Goal: Communication & Community: Connect with others

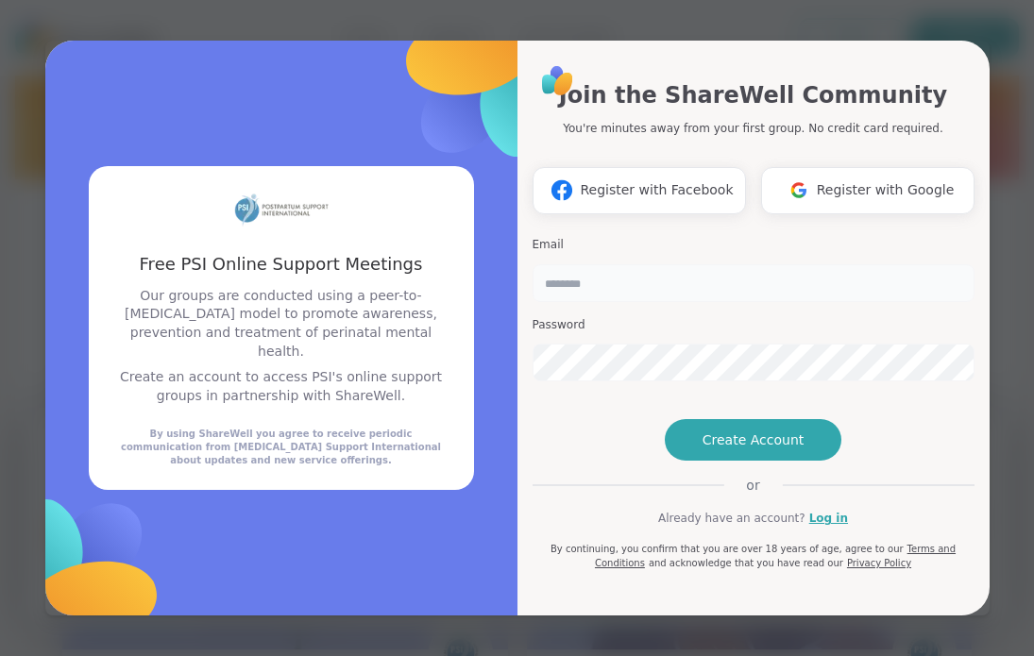
click at [565, 264] on input "email" at bounding box center [754, 283] width 442 height 38
type input "**********"
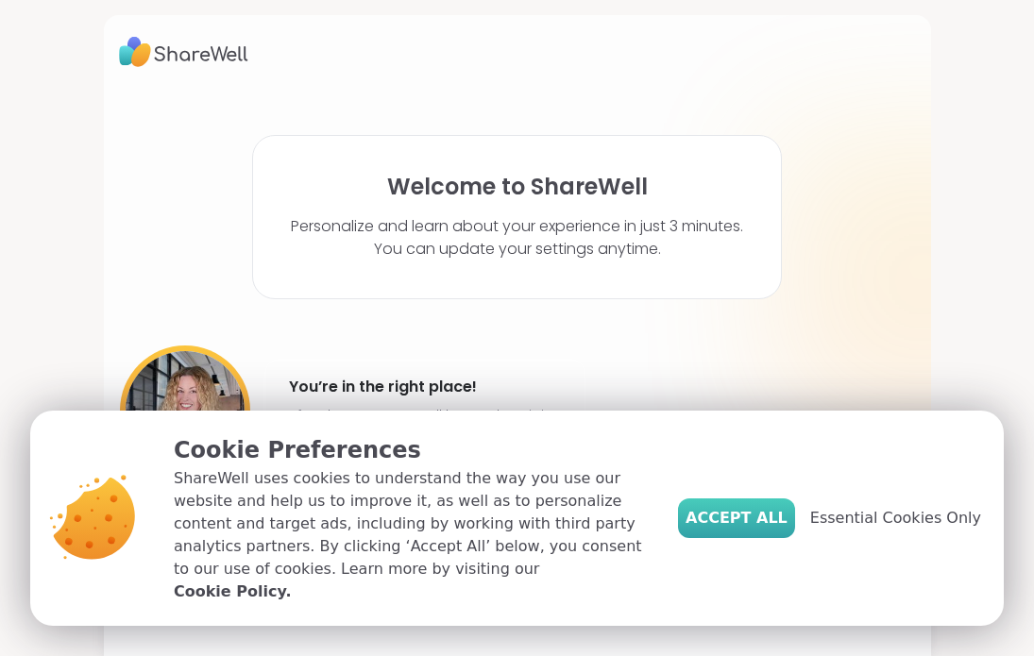
click at [748, 528] on span "Accept All" at bounding box center [737, 518] width 102 height 23
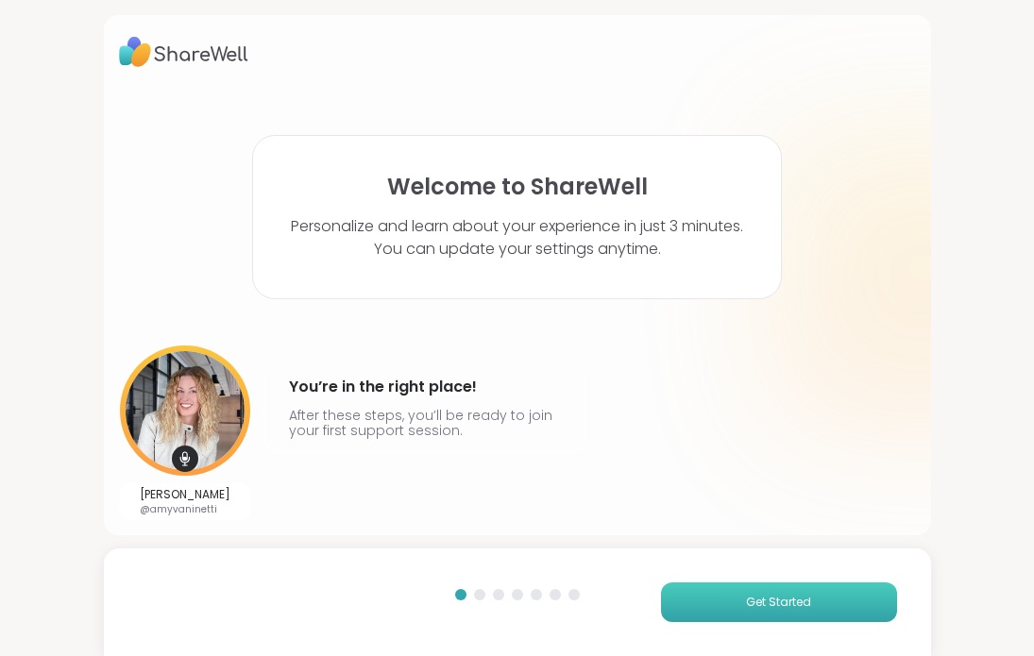
click at [750, 593] on button "Get Started" at bounding box center [779, 603] width 236 height 40
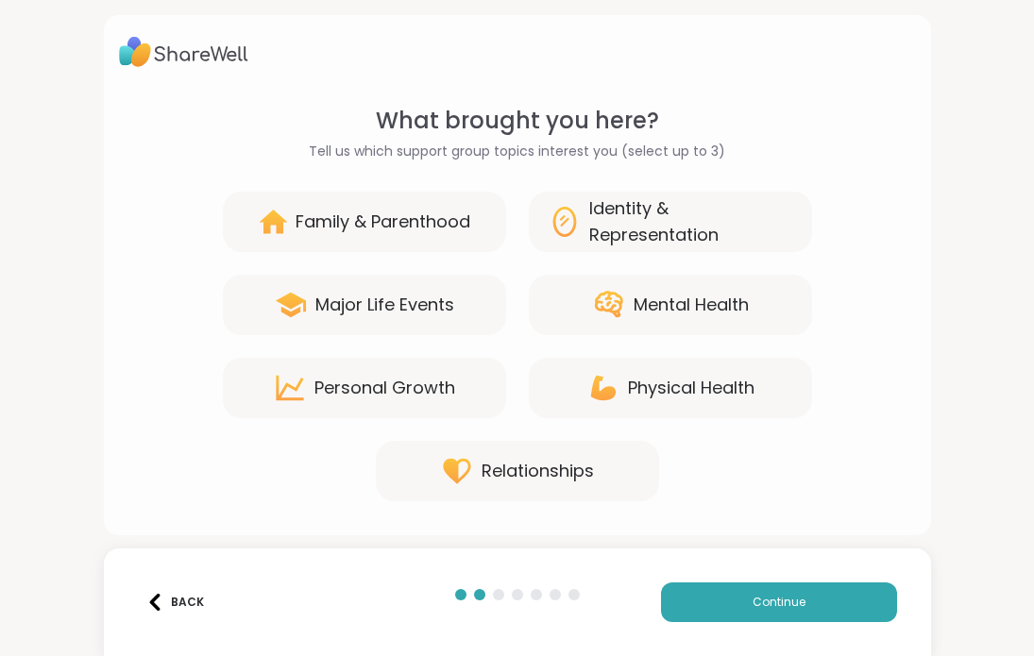
click at [449, 230] on div "Family & Parenthood" at bounding box center [383, 222] width 175 height 26
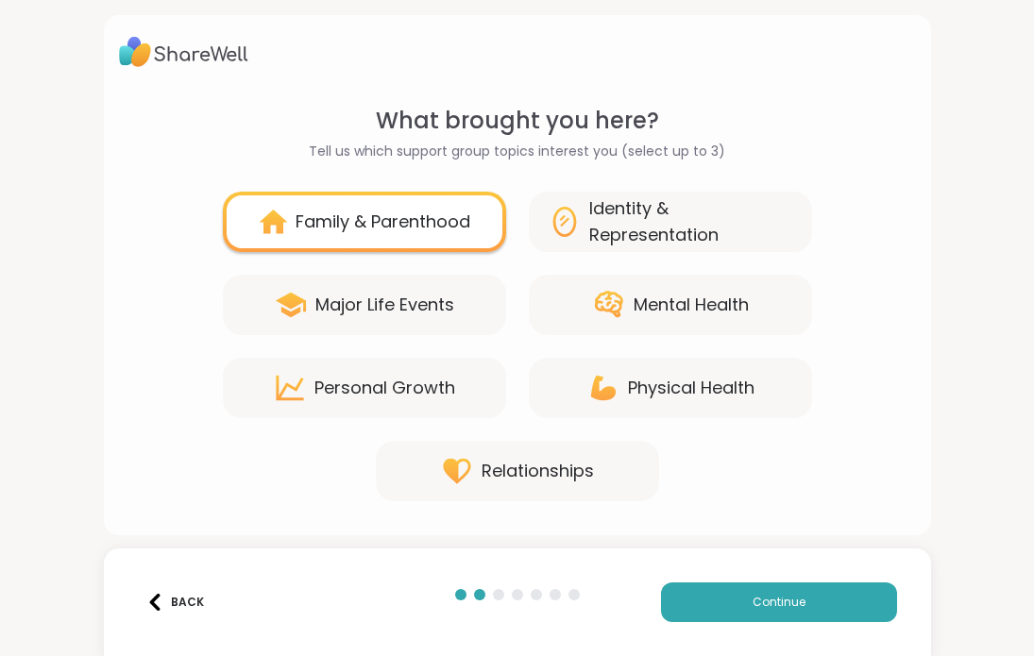
click at [438, 279] on div "Major Life Events" at bounding box center [364, 305] width 283 height 60
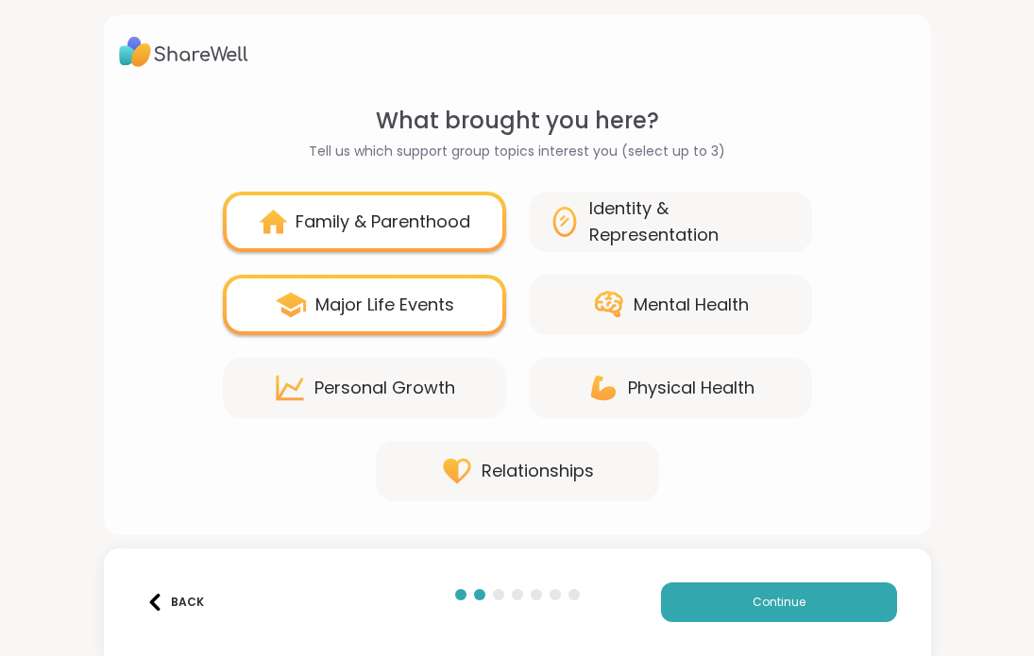
click at [587, 278] on div "Mental Health" at bounding box center [670, 305] width 283 height 60
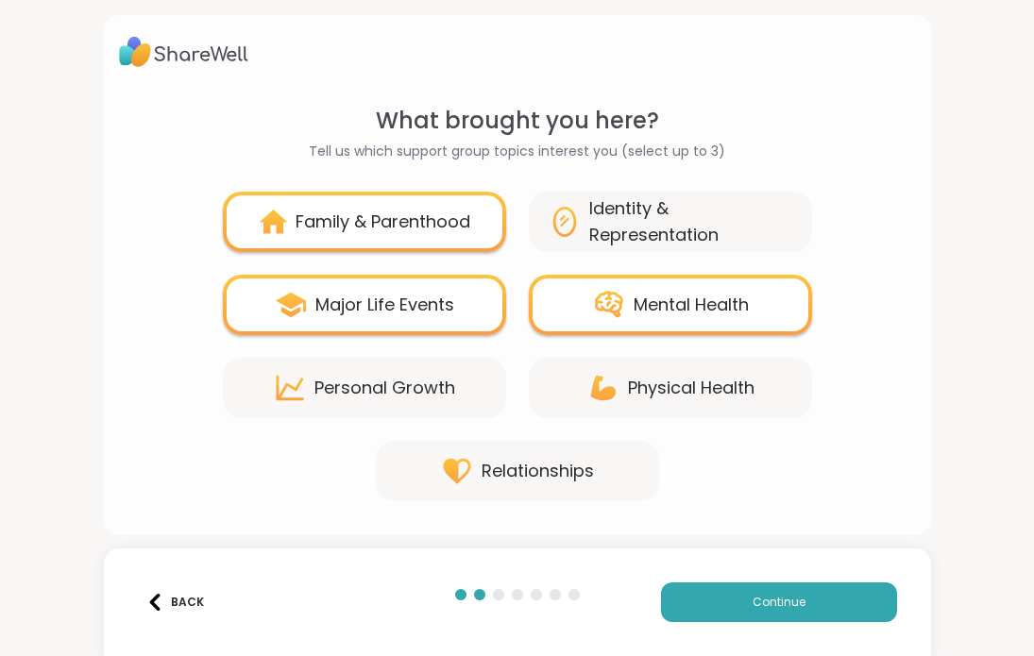
click at [468, 381] on div "Personal Growth" at bounding box center [364, 388] width 283 height 60
click at [451, 376] on div "Personal Growth" at bounding box center [384, 388] width 141 height 26
click at [738, 593] on button "Continue" at bounding box center [779, 603] width 236 height 40
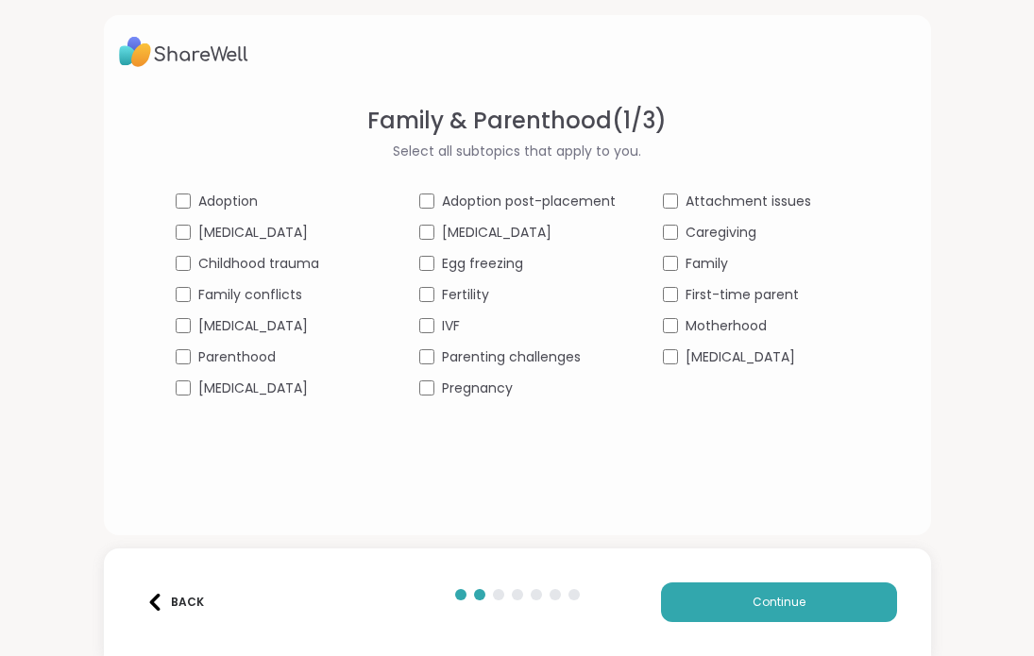
click at [461, 395] on span "Pregnancy" at bounding box center [477, 389] width 71 height 20
click at [699, 351] on span "Postpartum depression" at bounding box center [741, 357] width 110 height 20
click at [745, 604] on button "Continue" at bounding box center [779, 603] width 236 height 40
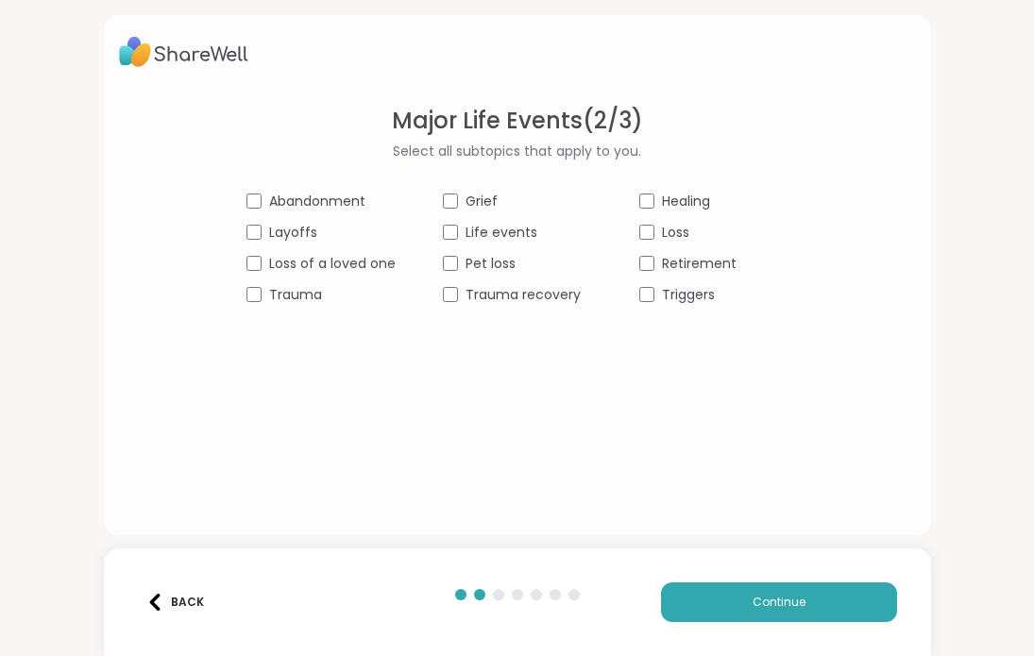
click at [459, 206] on div "Grief" at bounding box center [517, 202] width 149 height 20
click at [662, 207] on span "Healing" at bounding box center [686, 202] width 48 height 20
click at [290, 292] on span "Trauma" at bounding box center [295, 295] width 53 height 20
click at [783, 612] on button "Continue" at bounding box center [779, 603] width 236 height 40
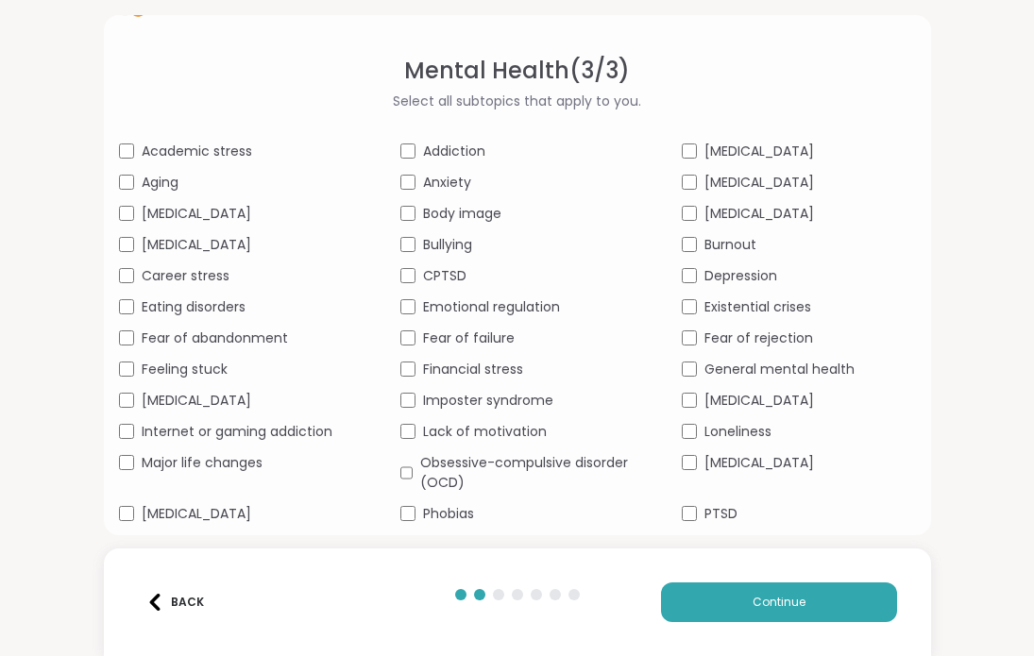
scroll to position [56, 0]
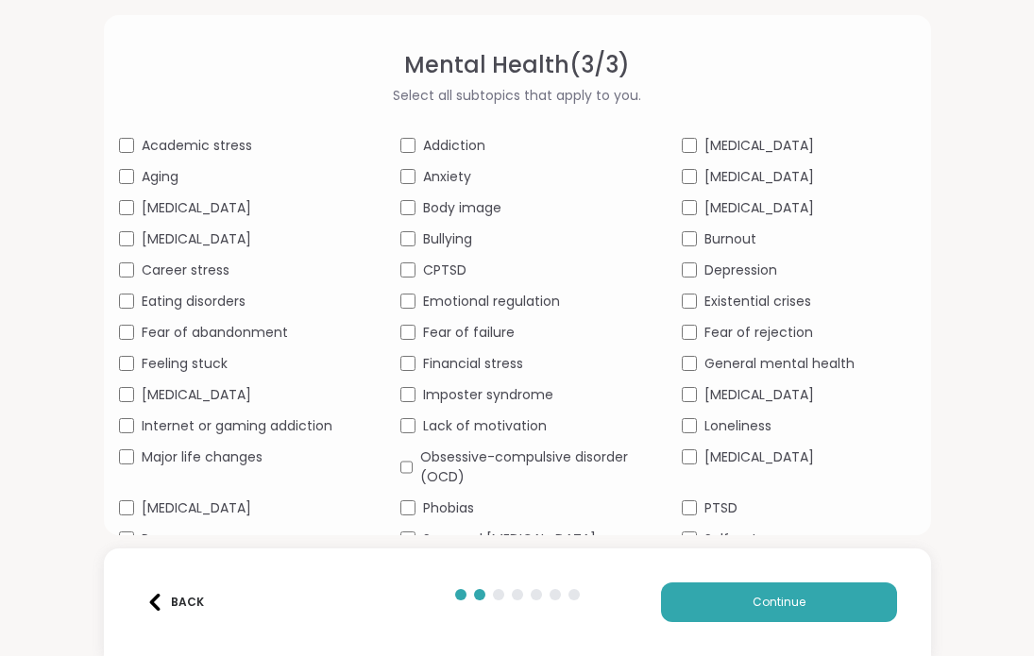
click at [239, 149] on span "Academic stress" at bounding box center [197, 146] width 110 height 20
click at [234, 206] on span "Body dysmorphia" at bounding box center [197, 208] width 110 height 20
click at [189, 275] on span "Career stress" at bounding box center [186, 271] width 88 height 20
click at [178, 364] on span "Feeling stuck" at bounding box center [185, 364] width 86 height 20
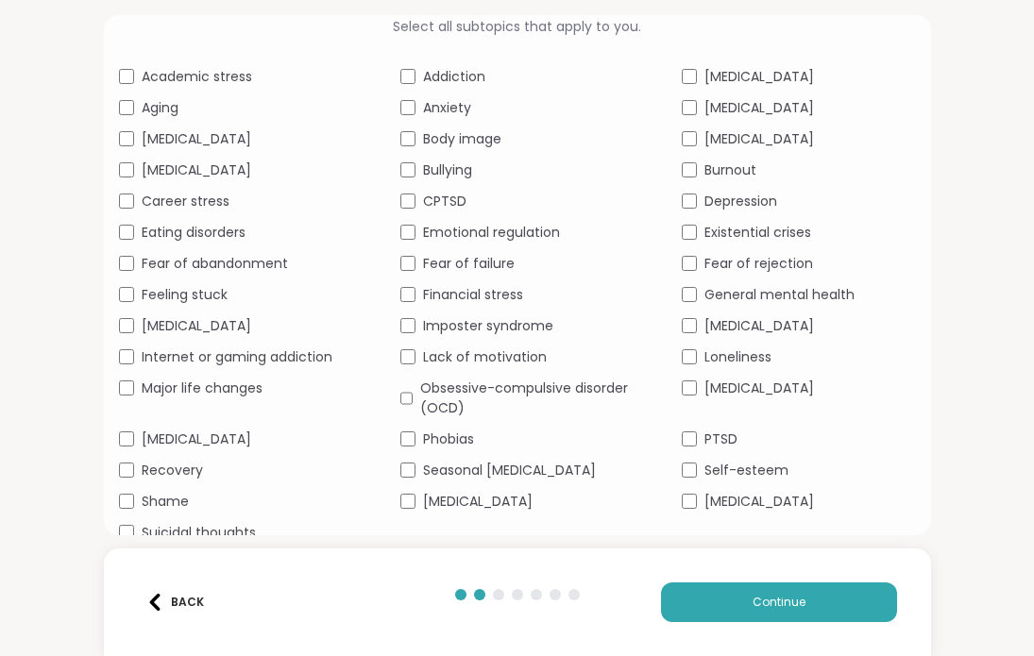
scroll to position [132, 0]
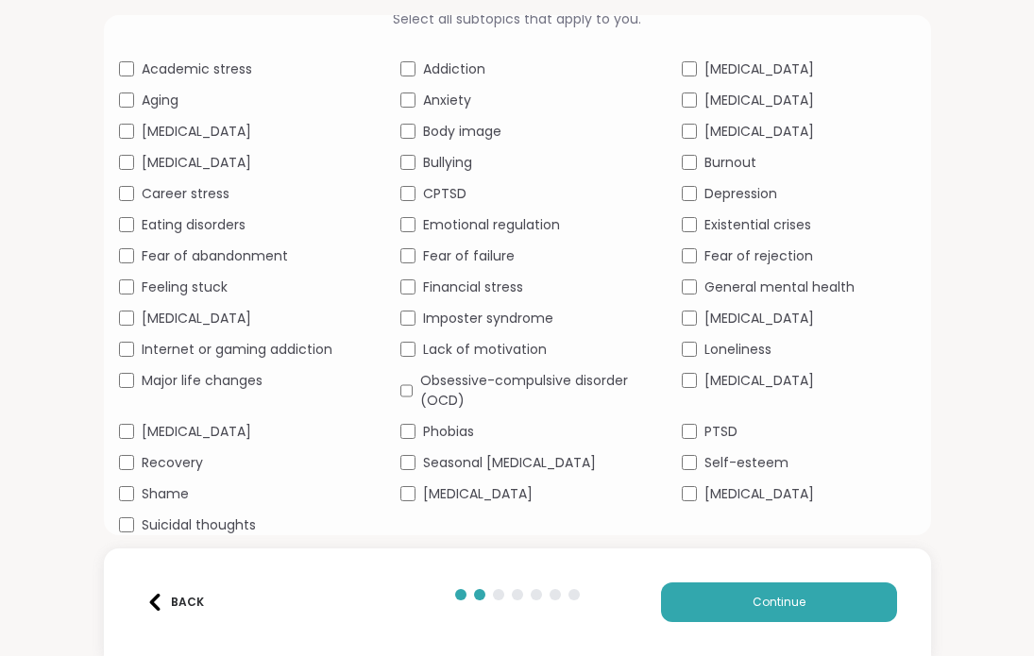
click at [211, 387] on span "Major life changes" at bounding box center [202, 381] width 121 height 20
click at [178, 490] on span "Shame" at bounding box center [165, 494] width 47 height 20
click at [197, 435] on span "Perfectionism" at bounding box center [197, 432] width 110 height 20
click at [171, 455] on span "Recovery" at bounding box center [172, 463] width 61 height 20
click at [467, 105] on span "Anxiety" at bounding box center [447, 101] width 48 height 20
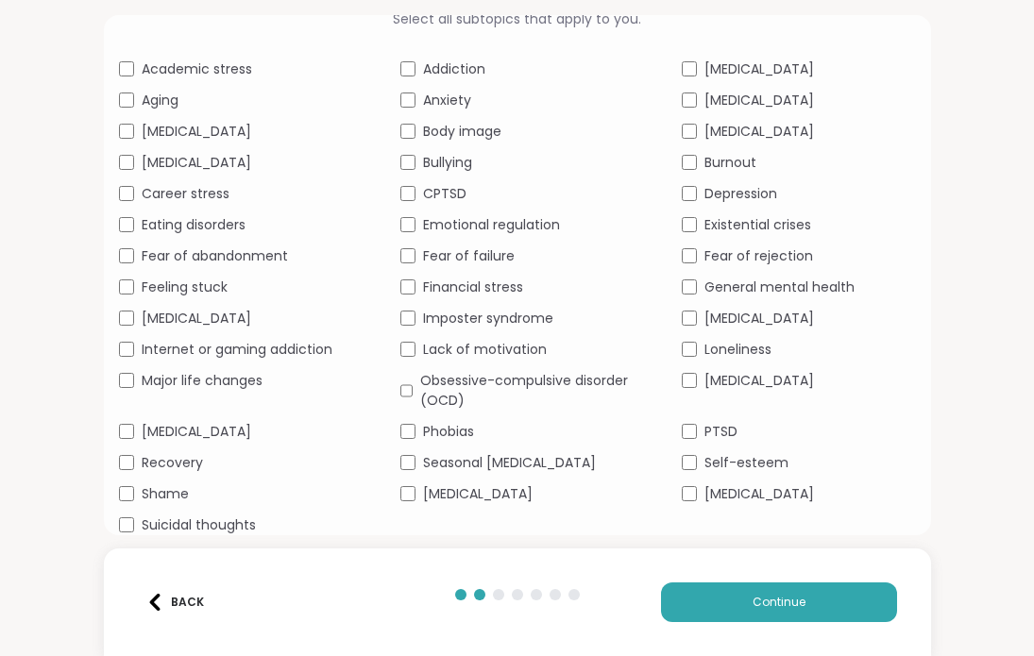
click at [448, 226] on span "Emotional regulation" at bounding box center [491, 225] width 137 height 20
click at [448, 258] on span "Fear of failure" at bounding box center [469, 256] width 92 height 20
click at [449, 465] on span "Seasonal Affective Disorder" at bounding box center [509, 463] width 173 height 20
click at [734, 70] on span "ADHD" at bounding box center [759, 69] width 110 height 20
click at [728, 165] on span "Burnout" at bounding box center [730, 163] width 52 height 20
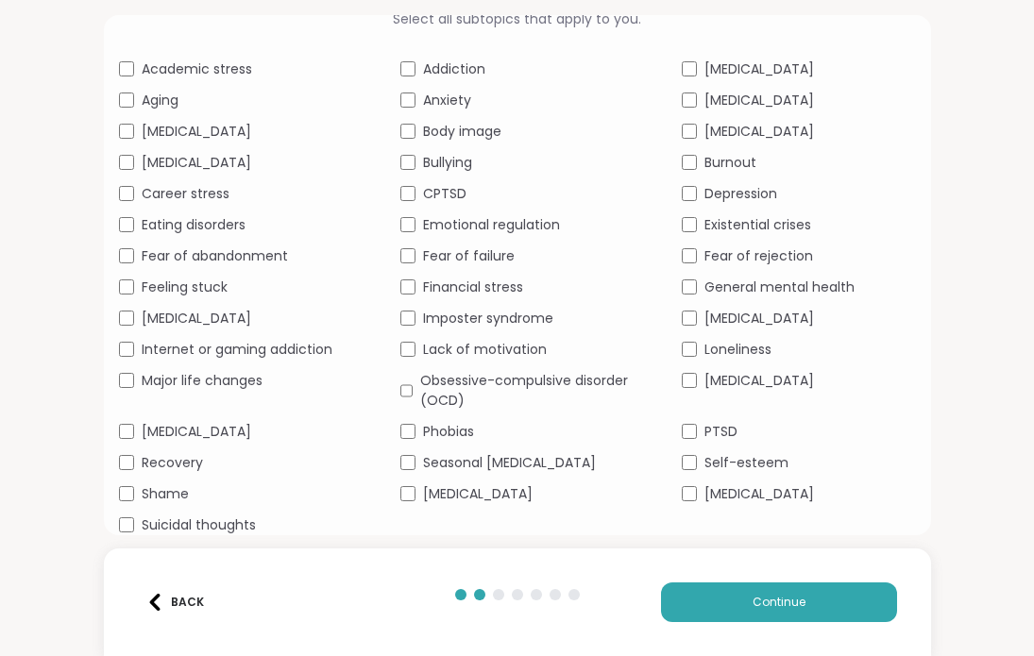
click at [728, 191] on span "Depression" at bounding box center [740, 194] width 73 height 20
click at [729, 293] on span "General mental health" at bounding box center [779, 288] width 150 height 20
click at [726, 381] on span "Panic attacks" at bounding box center [759, 381] width 110 height 20
click at [717, 432] on span "PTSD" at bounding box center [720, 432] width 33 height 20
click at [720, 466] on span "Self-esteem" at bounding box center [746, 463] width 84 height 20
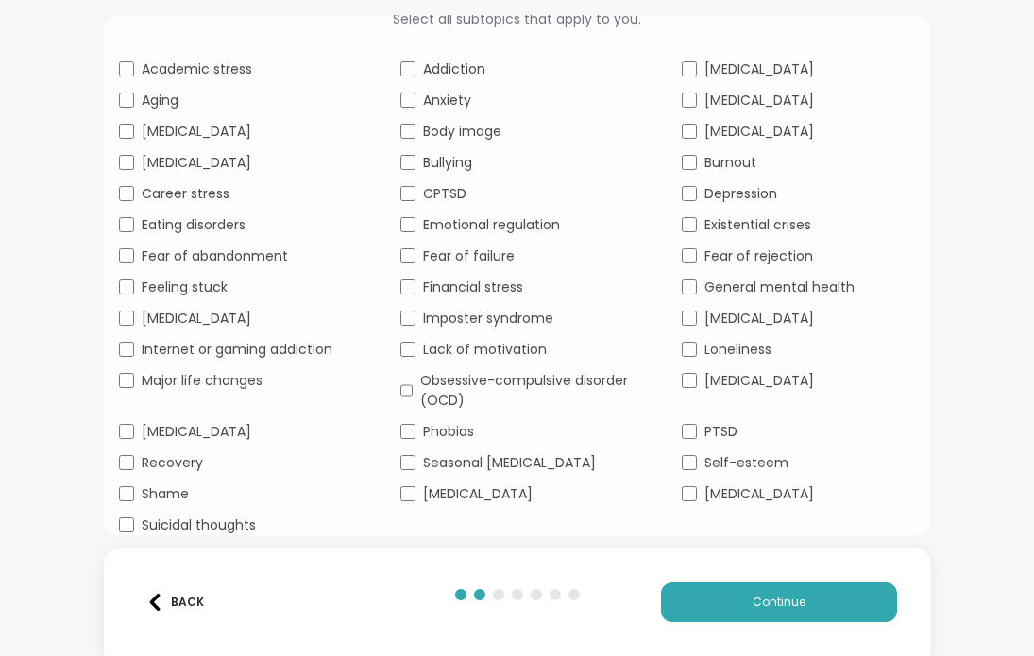
click at [720, 492] on span "[MEDICAL_DATA]" at bounding box center [759, 494] width 110 height 20
click at [725, 591] on button "Continue" at bounding box center [779, 603] width 236 height 40
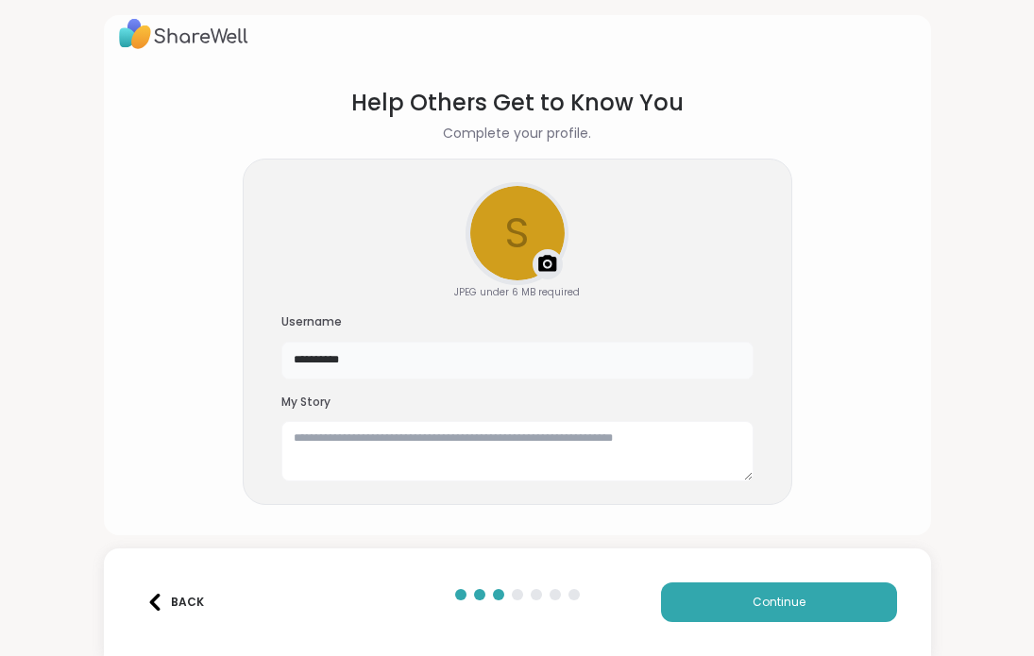
drag, startPoint x: 381, startPoint y: 366, endPoint x: 271, endPoint y: 354, distance: 111.2
click at [271, 354] on div "**********" at bounding box center [518, 332] width 550 height 347
type input "*"
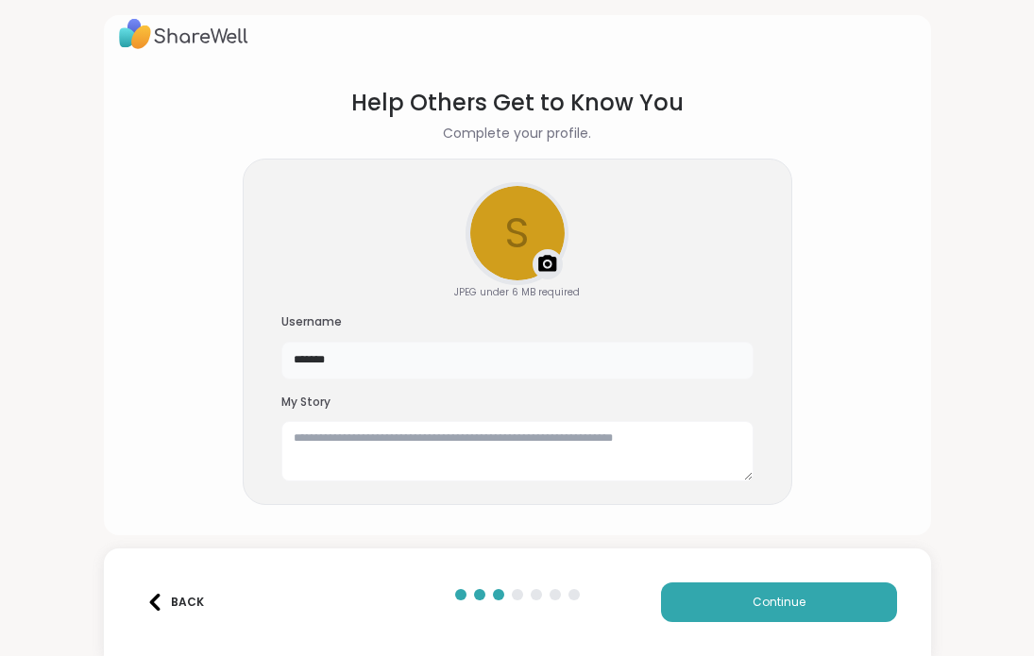
type input "*******"
type textarea "*"
click at [220, 374] on section "Help Others Get to Know You Complete your profile. s Upload a profile photo JPE…" at bounding box center [517, 296] width 797 height 450
click at [359, 448] on textarea at bounding box center [517, 451] width 472 height 60
type textarea "*"
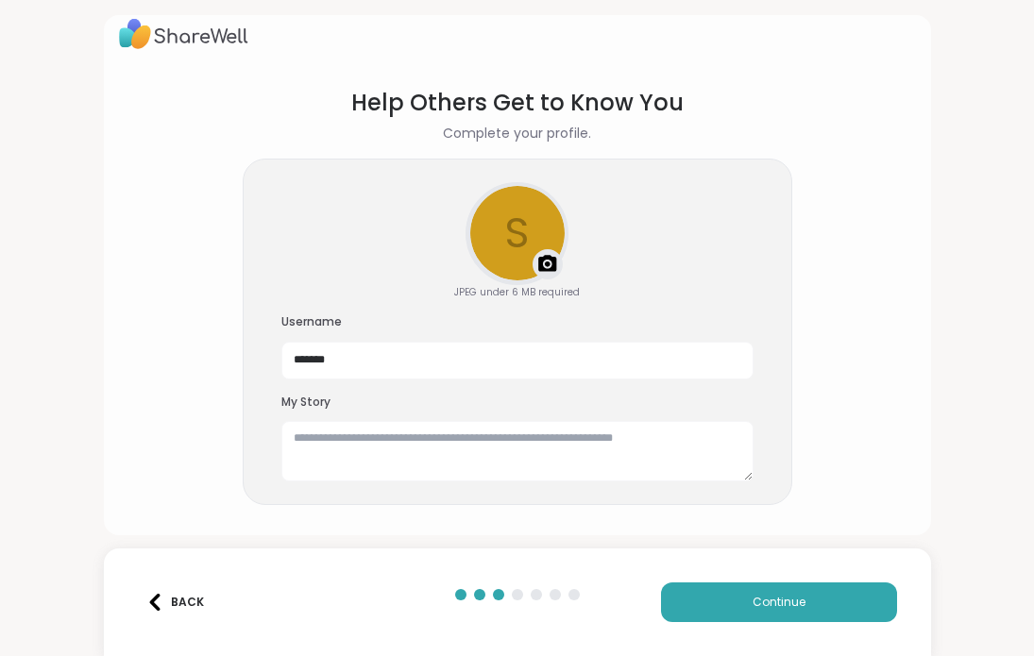
click at [232, 400] on section "Help Others Get to Know You Complete your profile. s Upload a profile photo JPE…" at bounding box center [517, 296] width 797 height 450
click at [765, 597] on span "Continue" at bounding box center [779, 602] width 53 height 17
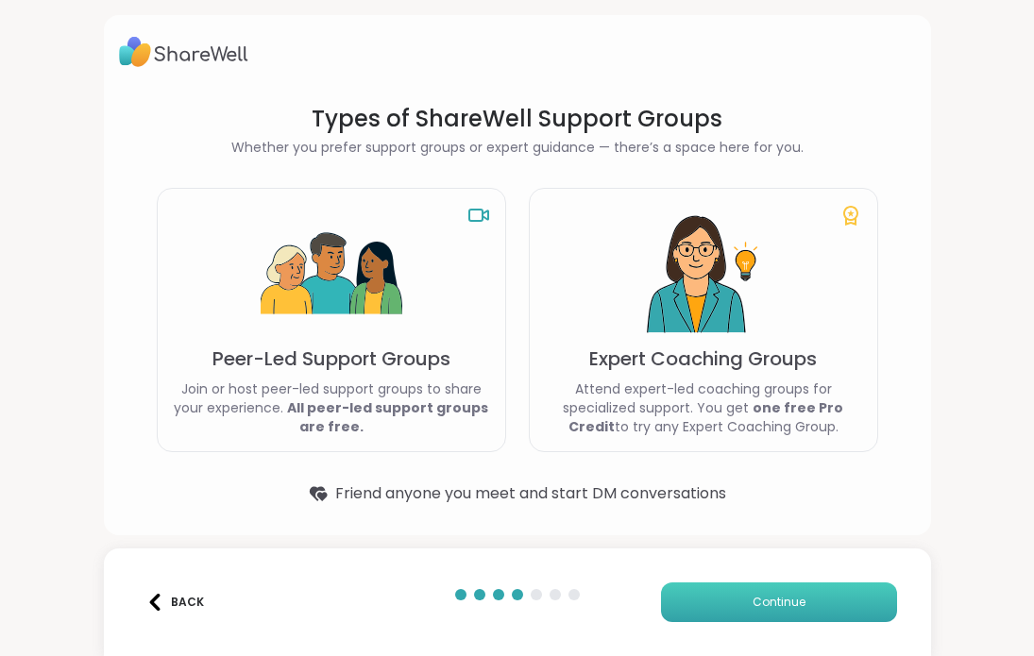
scroll to position [0, 0]
click at [435, 373] on div "Peer-Led Support Groups Join or host peer-led support groups to share your expe…" at bounding box center [331, 320] width 349 height 264
click at [740, 592] on button "Continue" at bounding box center [779, 603] width 236 height 40
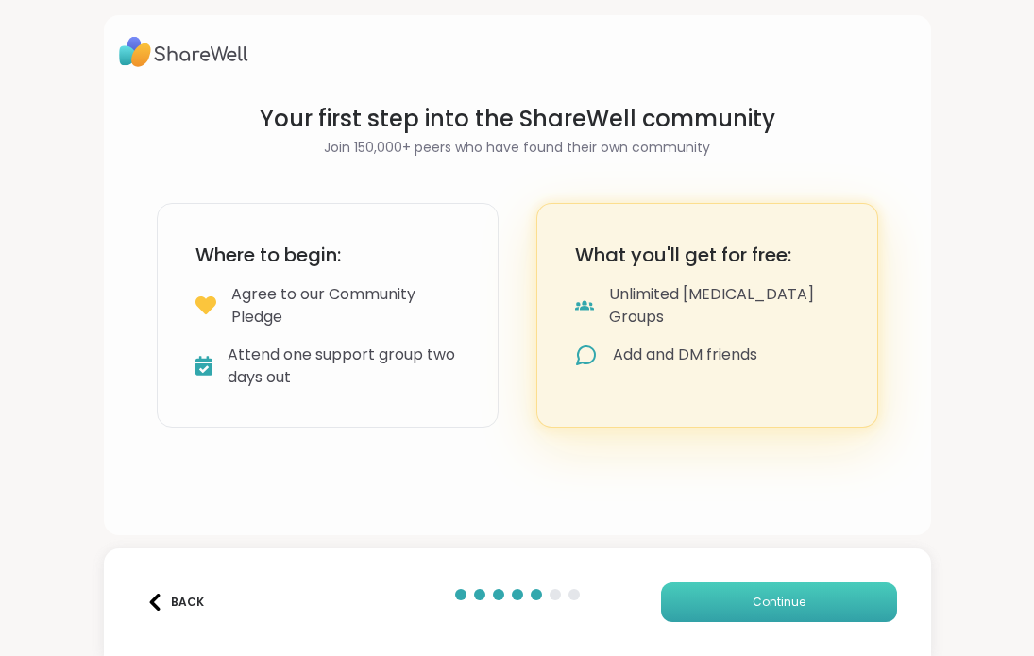
click at [740, 592] on button "Continue" at bounding box center [779, 603] width 236 height 40
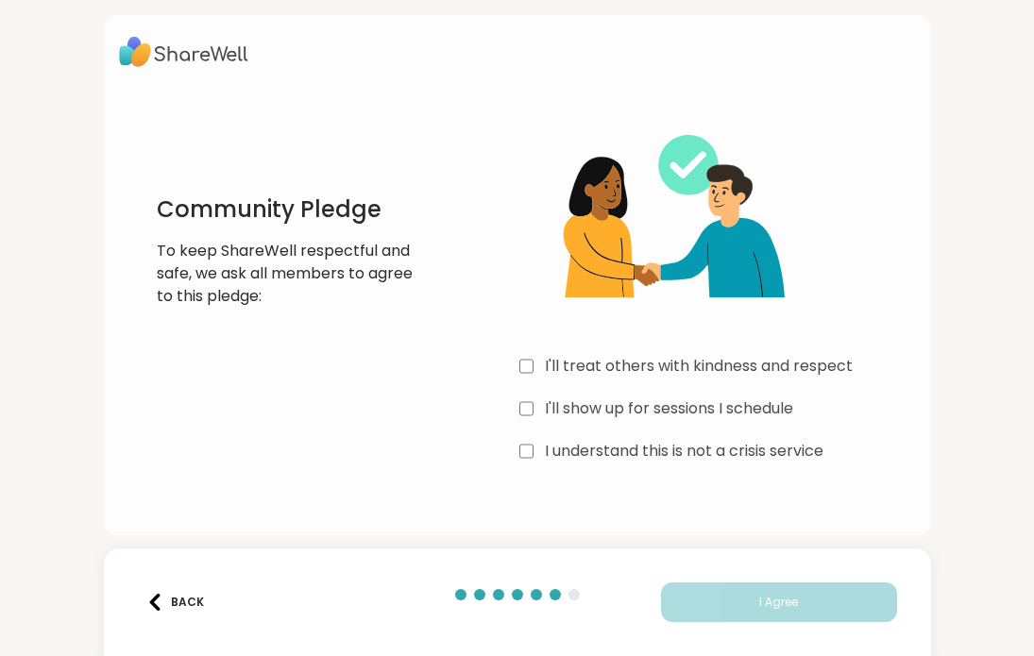
click at [701, 371] on label "I'll treat others with kindness and respect" at bounding box center [699, 366] width 308 height 23
click at [699, 415] on label "I'll show up for sessions I schedule" at bounding box center [669, 409] width 248 height 23
click at [699, 446] on label "I understand this is not a crisis service" at bounding box center [684, 451] width 279 height 23
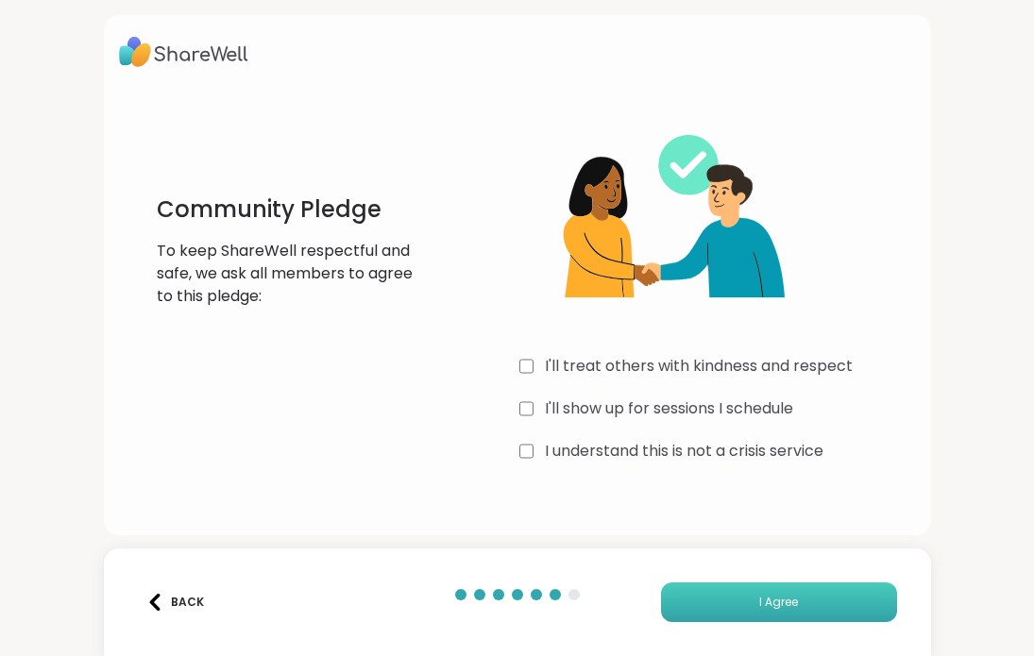
click at [746, 600] on button "I Agree" at bounding box center [779, 603] width 236 height 40
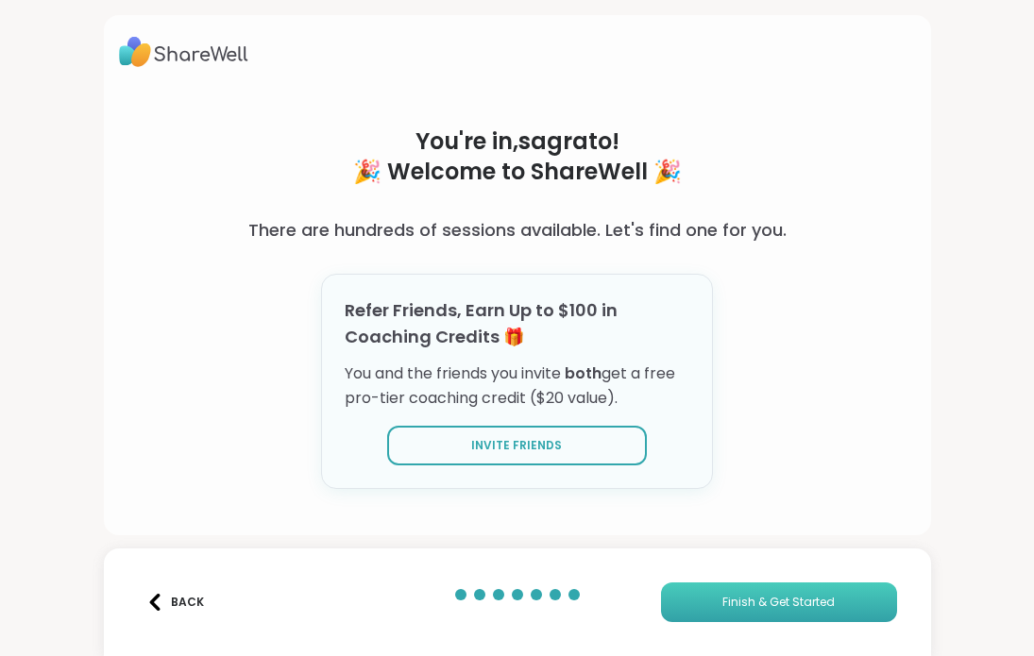
click at [770, 593] on button "Finish & Get Started" at bounding box center [779, 603] width 236 height 40
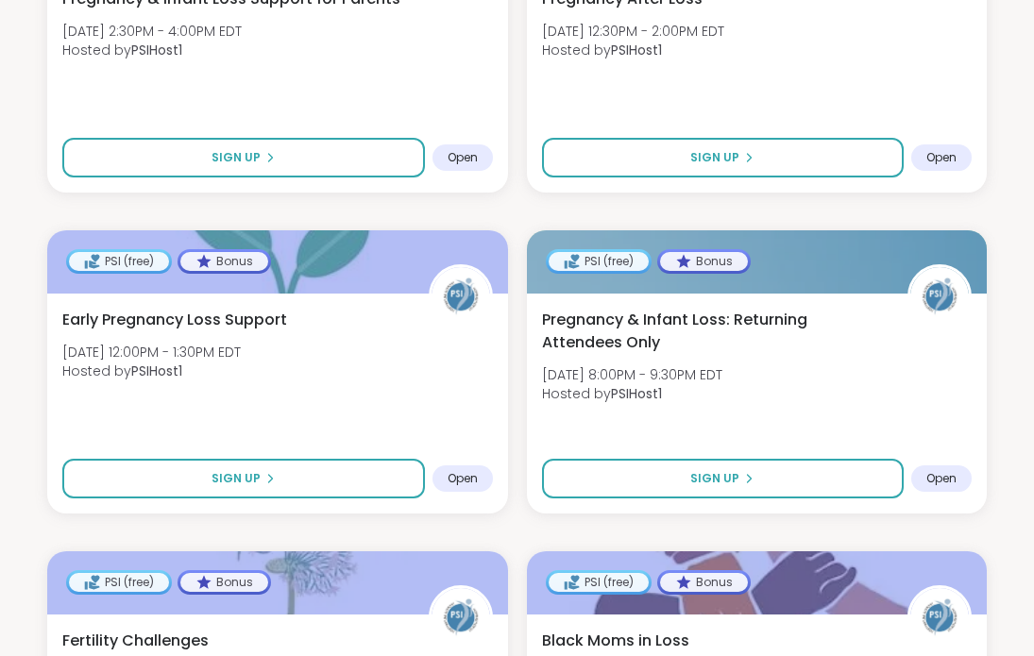
scroll to position [1321, 0]
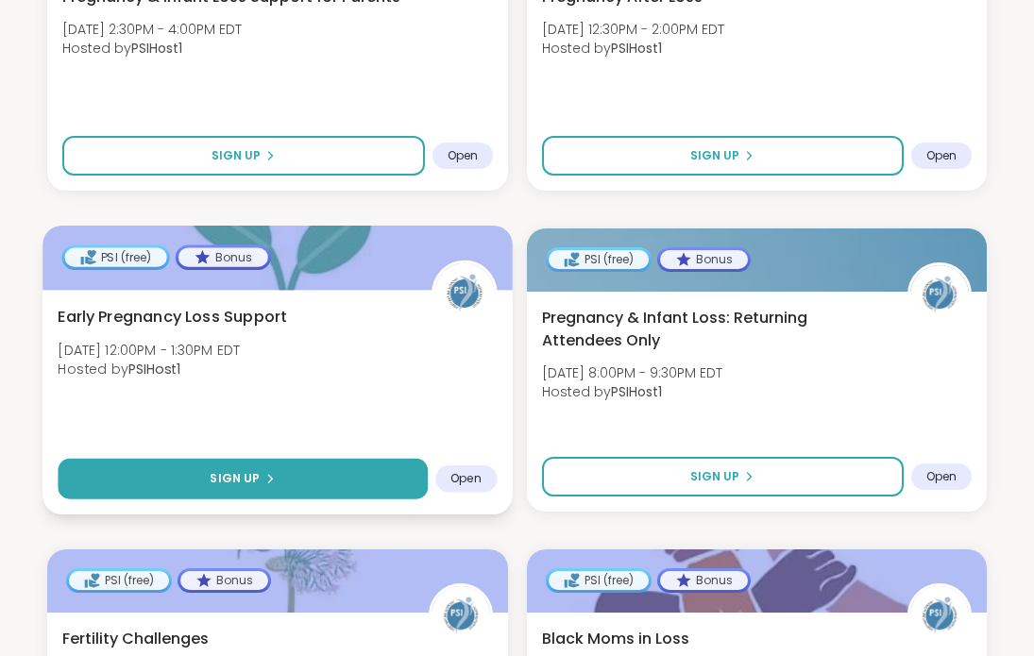
click at [364, 459] on button "Sign Up" at bounding box center [242, 479] width 369 height 41
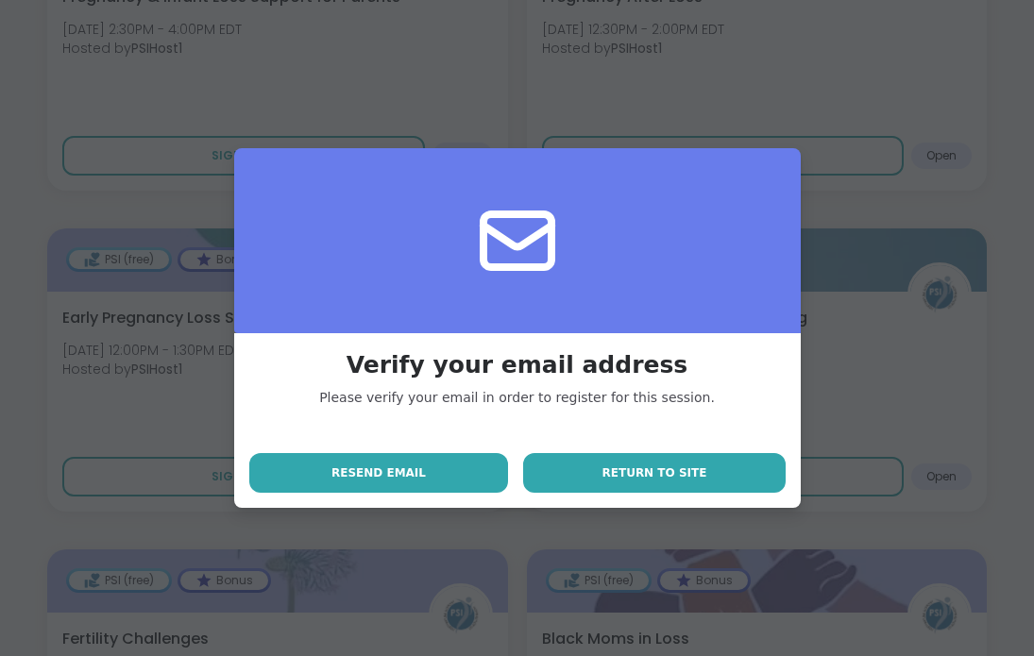
click at [661, 474] on span "Return to site" at bounding box center [654, 473] width 105 height 17
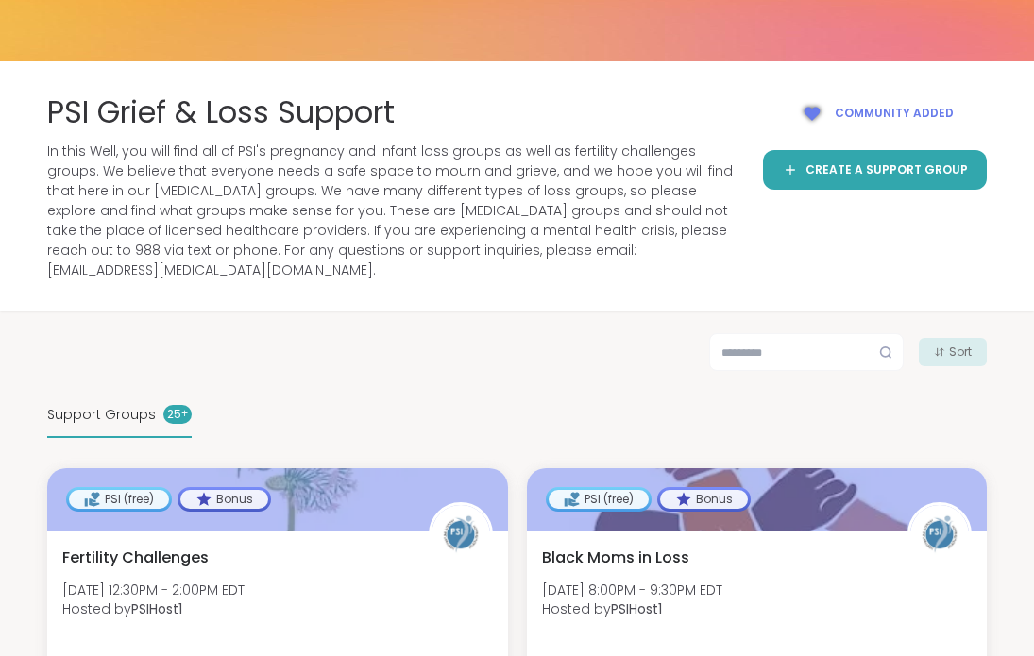
scroll to position [135, 0]
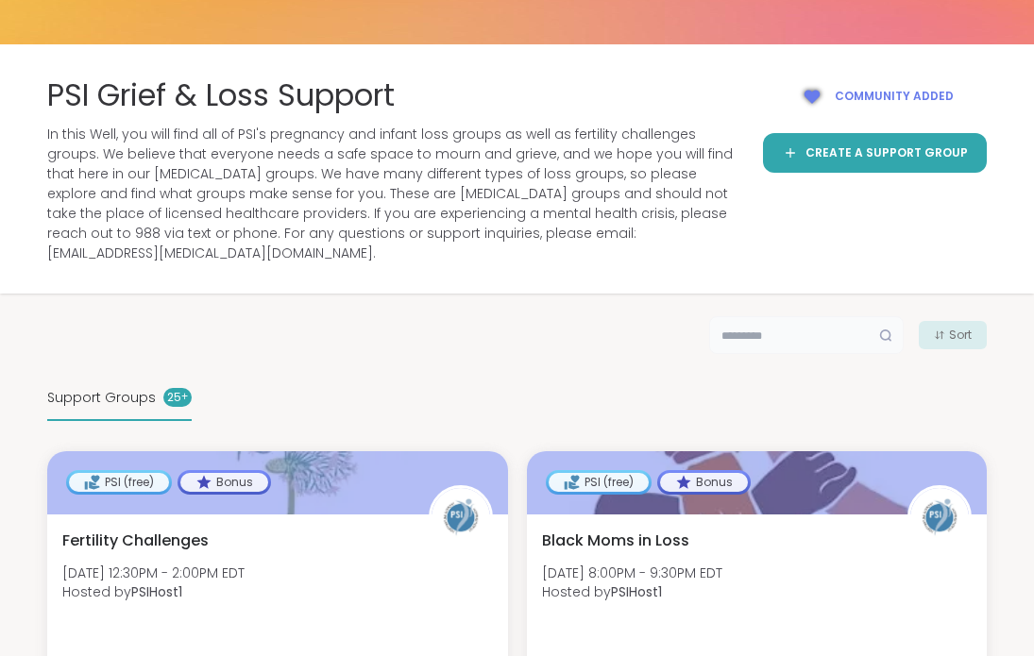
click at [830, 318] on input "text" at bounding box center [806, 335] width 195 height 38
type input "**********"
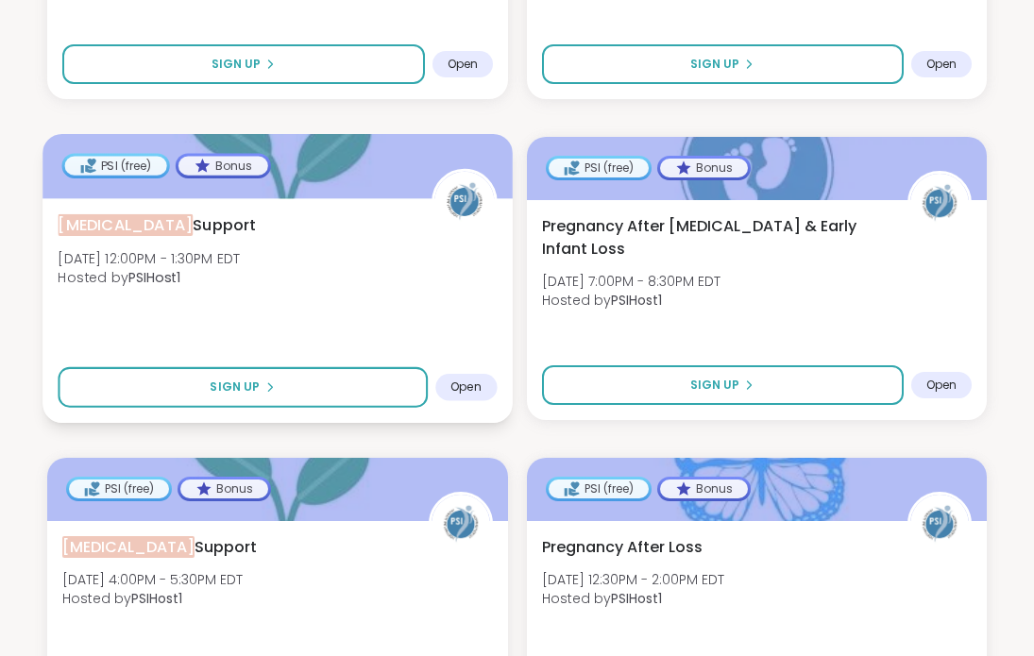
scroll to position [1421, 0]
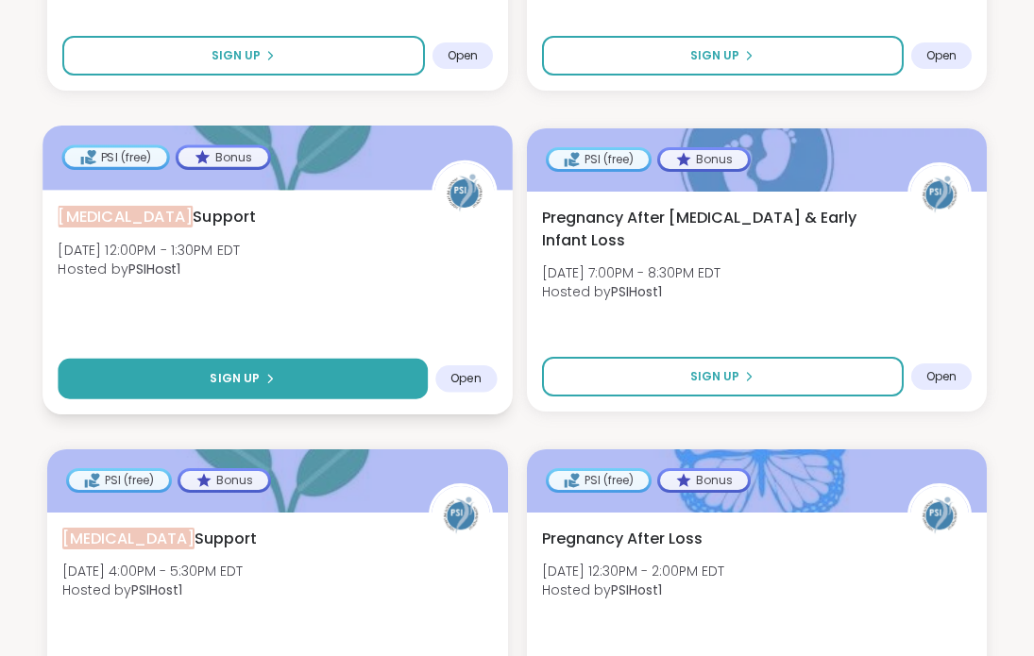
click at [340, 359] on button "Sign Up" at bounding box center [242, 379] width 369 height 41
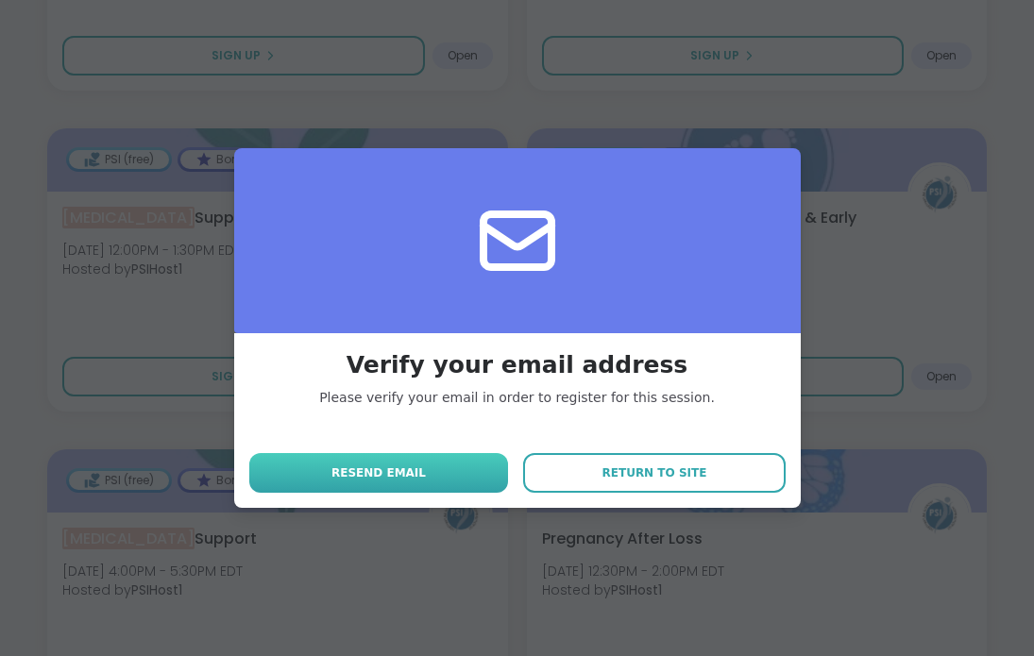
click at [443, 479] on button "Resend email" at bounding box center [379, 473] width 260 height 40
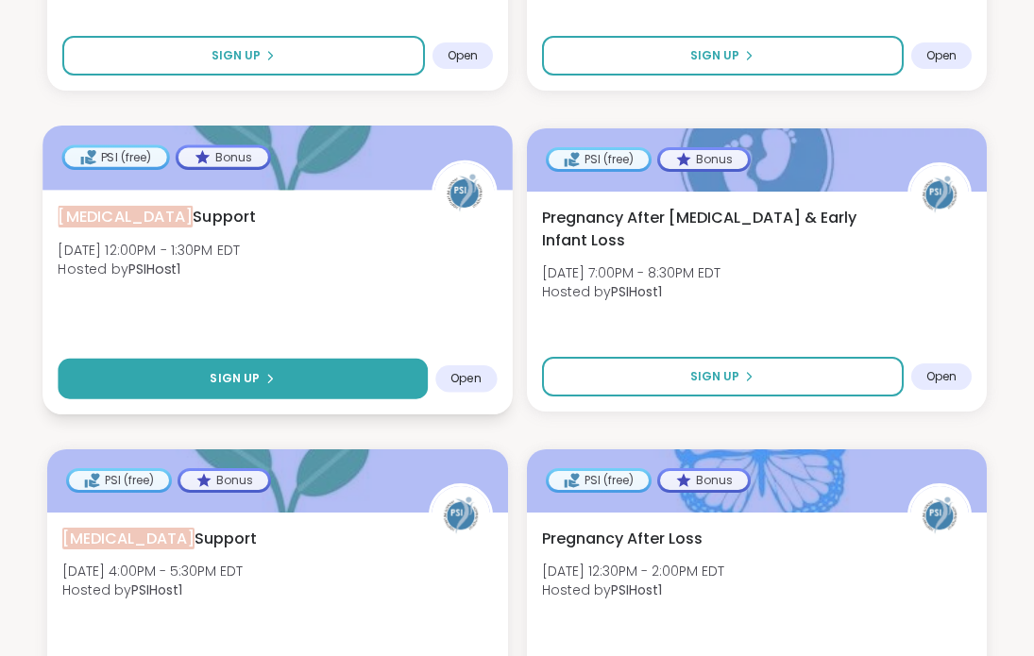
click at [306, 361] on button "Sign Up" at bounding box center [242, 379] width 369 height 41
select select "**"
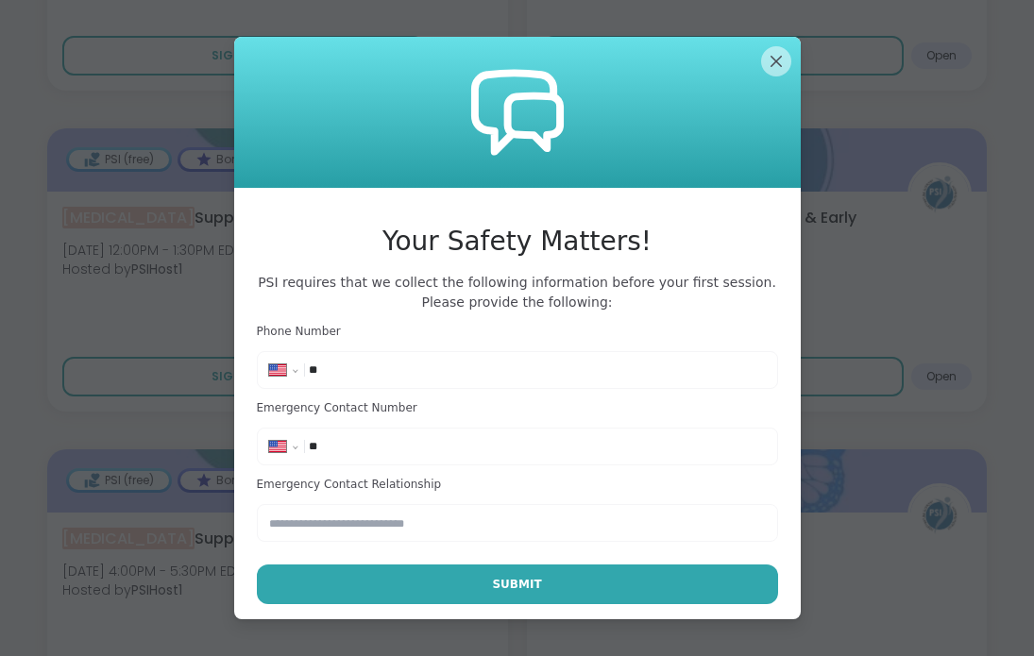
click at [400, 370] on input "**" at bounding box center [537, 370] width 456 height 19
type input "**********"
click at [393, 443] on input "**" at bounding box center [537, 446] width 456 height 19
type input "**********"
click at [396, 481] on h3 "Emergency Contact Relationship" at bounding box center [517, 485] width 521 height 16
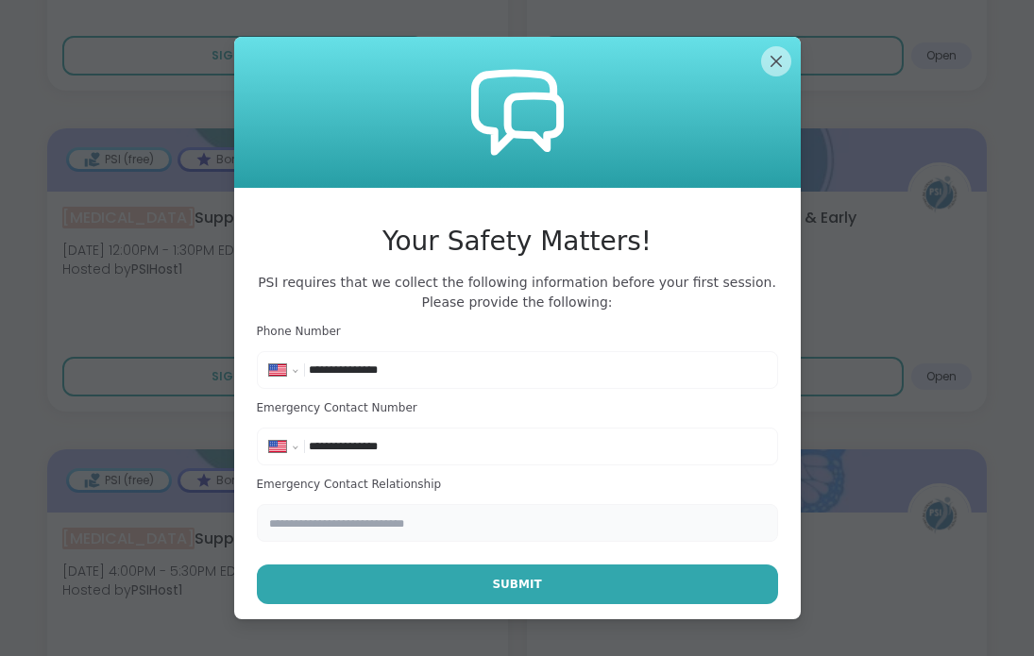
click at [372, 514] on input "text" at bounding box center [517, 523] width 521 height 38
type input "******"
click at [406, 477] on h3 "Emergency Contact Relationship" at bounding box center [517, 485] width 521 height 16
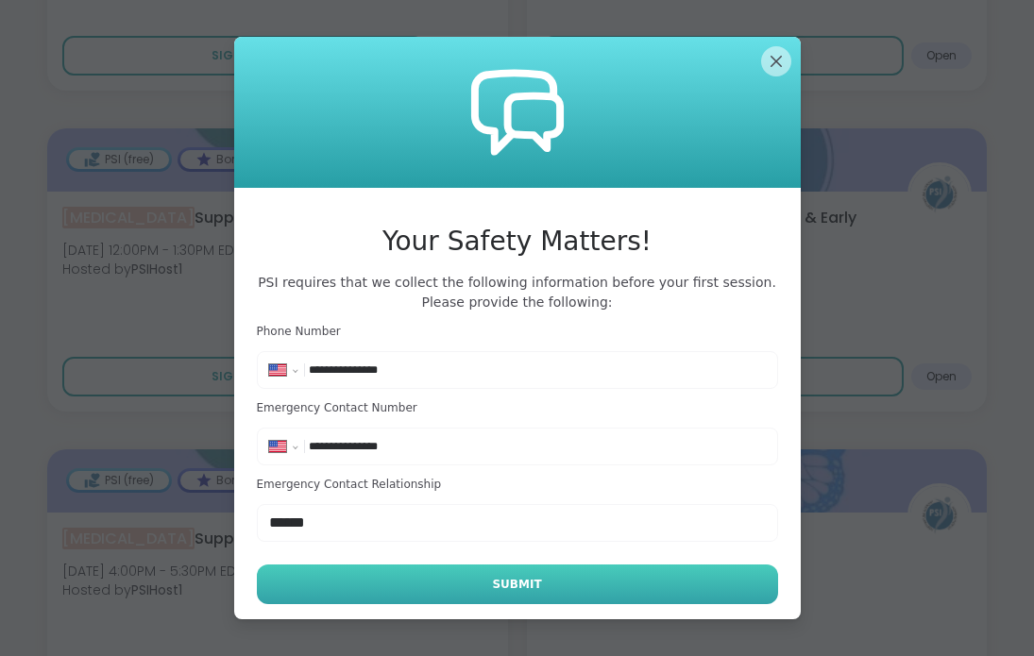
click at [430, 590] on button "Submit" at bounding box center [517, 585] width 521 height 40
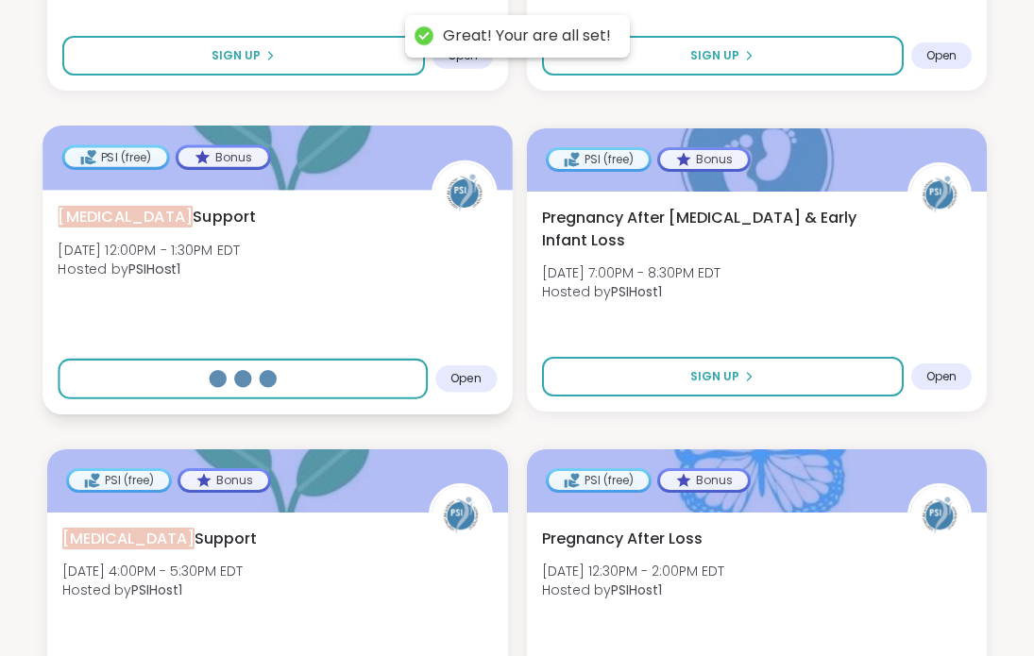
select select "**"
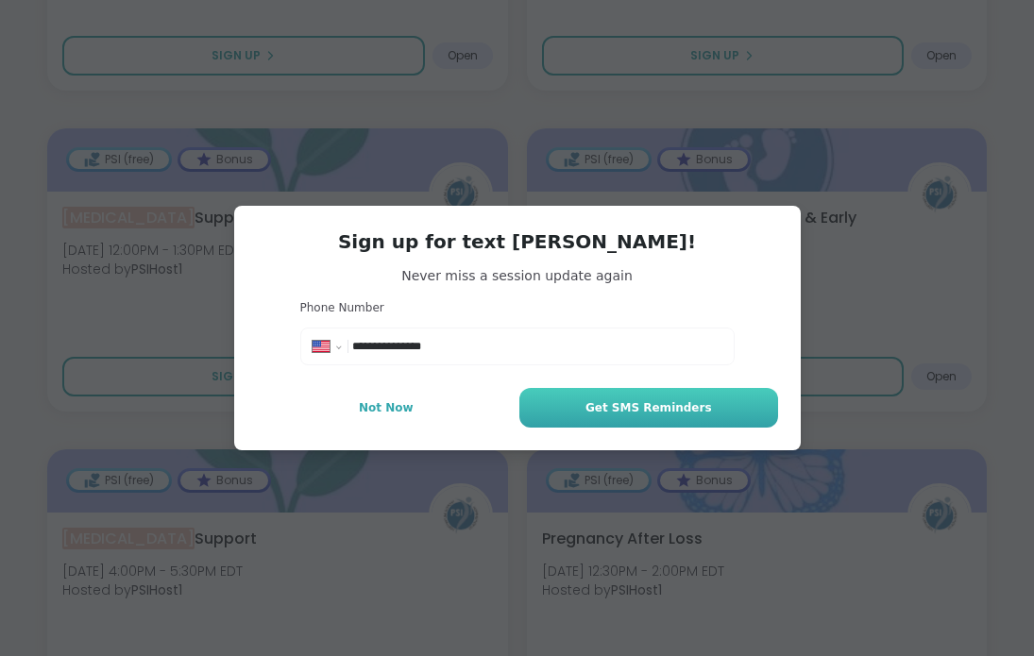
click at [584, 406] on button "Get SMS Reminders" at bounding box center [648, 408] width 258 height 40
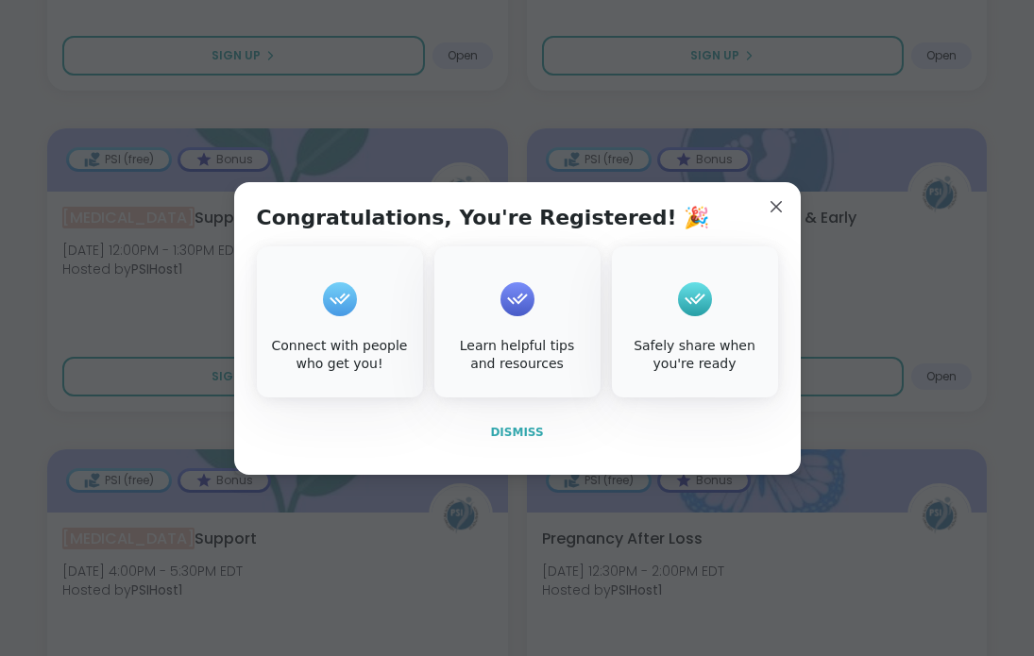
click at [516, 428] on span "Dismiss" at bounding box center [516, 432] width 53 height 13
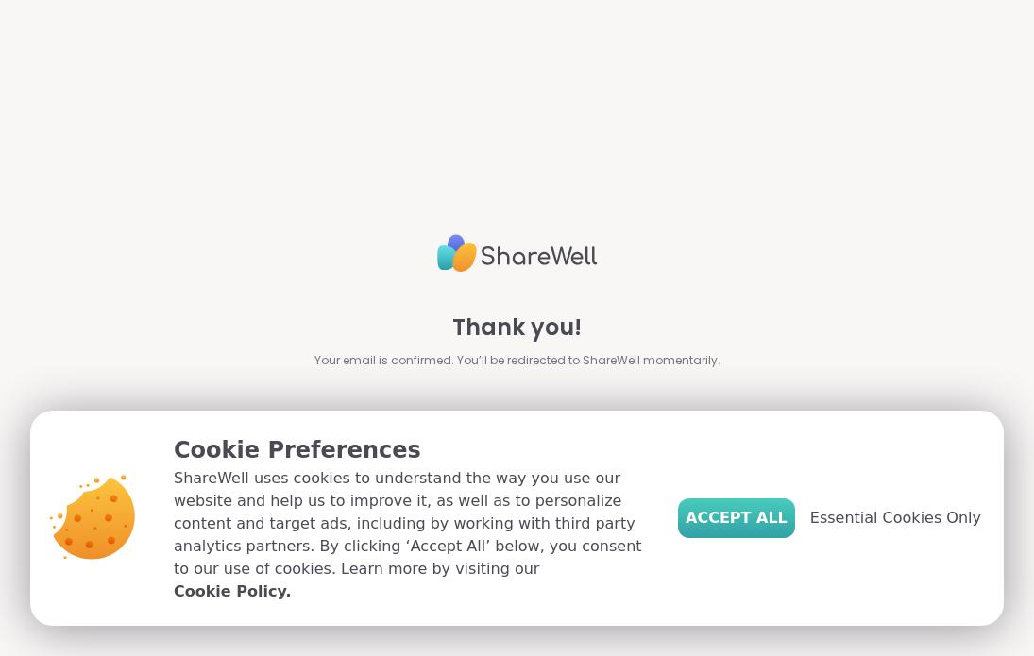
click at [769, 517] on span "Accept All" at bounding box center [737, 518] width 102 height 23
